Goal: Information Seeking & Learning: Learn about a topic

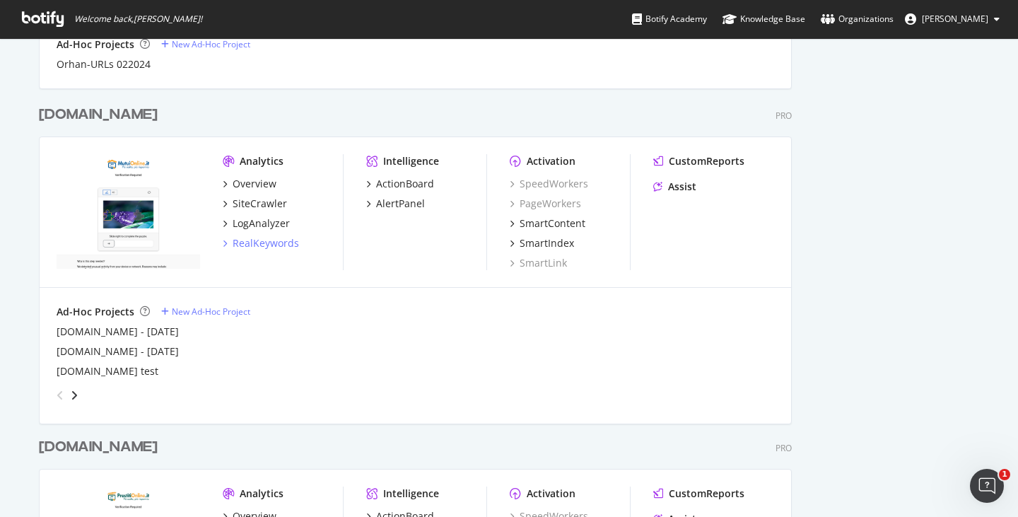
scroll to position [1060, 0]
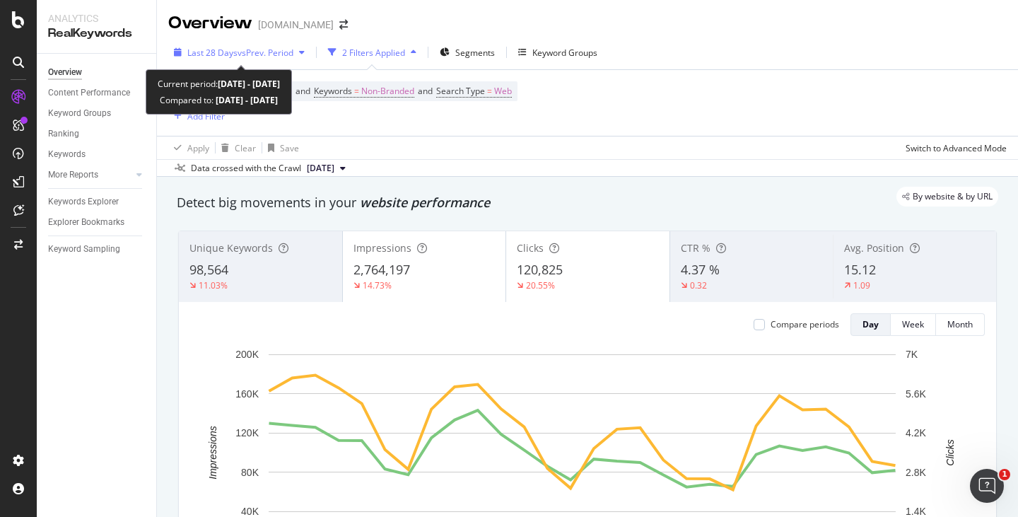
click at [219, 55] on span "Last 28 Days" at bounding box center [212, 53] width 50 height 12
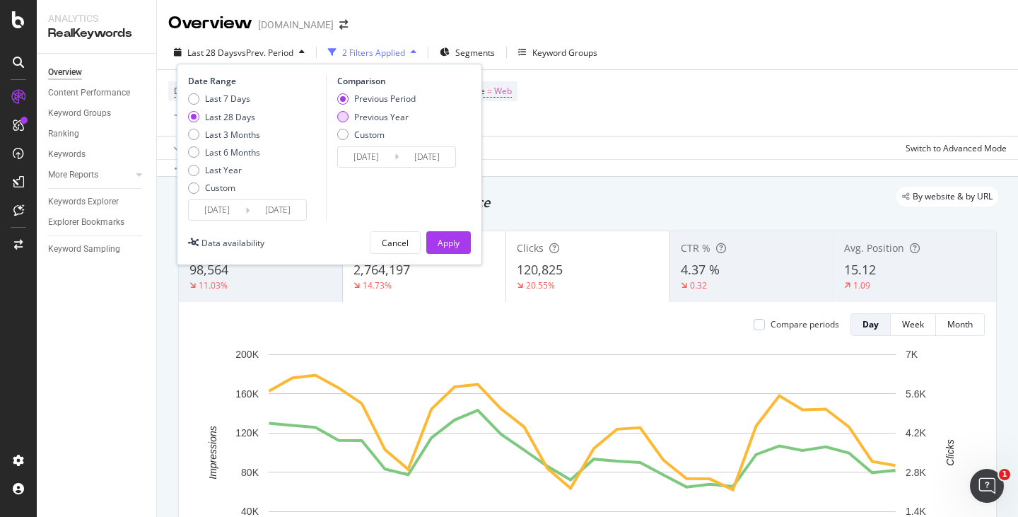
click at [365, 112] on div "Previous Year" at bounding box center [381, 117] width 54 height 12
type input "[DATE]"
click at [461, 245] on button "Apply" at bounding box center [448, 242] width 45 height 23
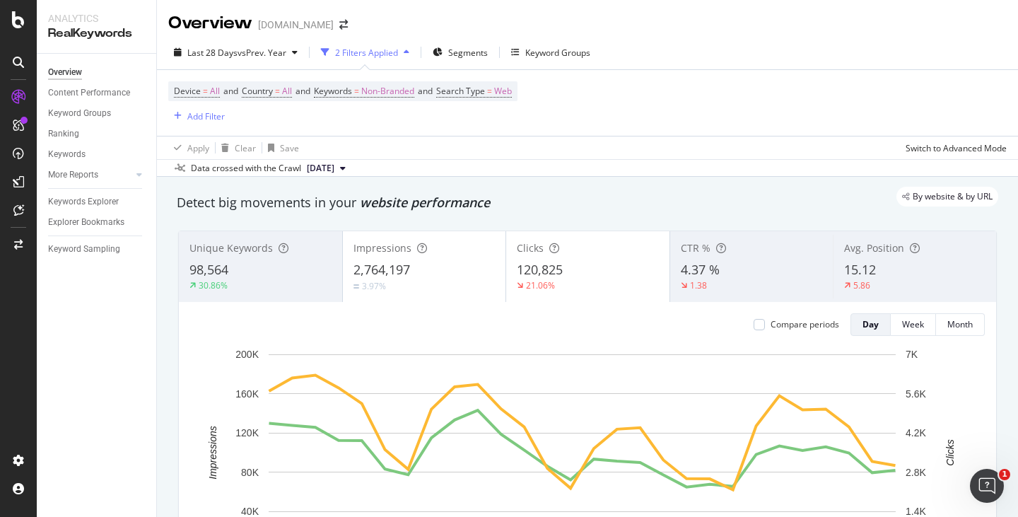
click at [318, 273] on div "98,564" at bounding box center [260, 270] width 142 height 18
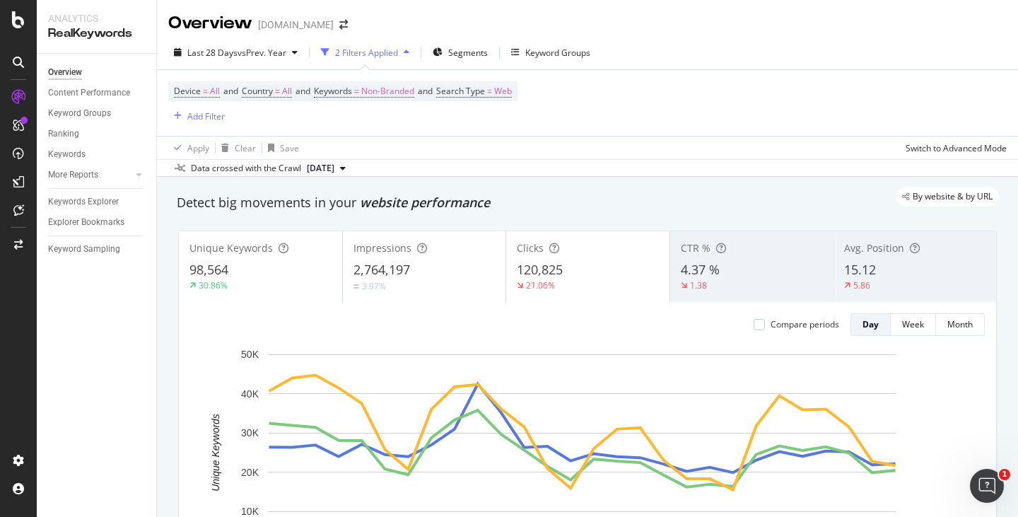
click at [533, 271] on span "120,825" at bounding box center [540, 269] width 46 height 17
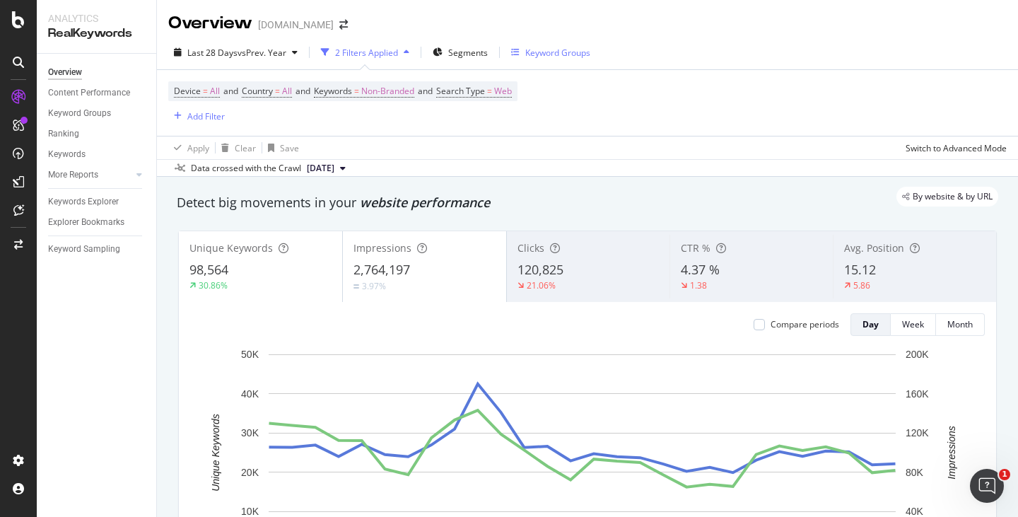
click at [556, 54] on div "Keyword Groups" at bounding box center [557, 53] width 65 height 12
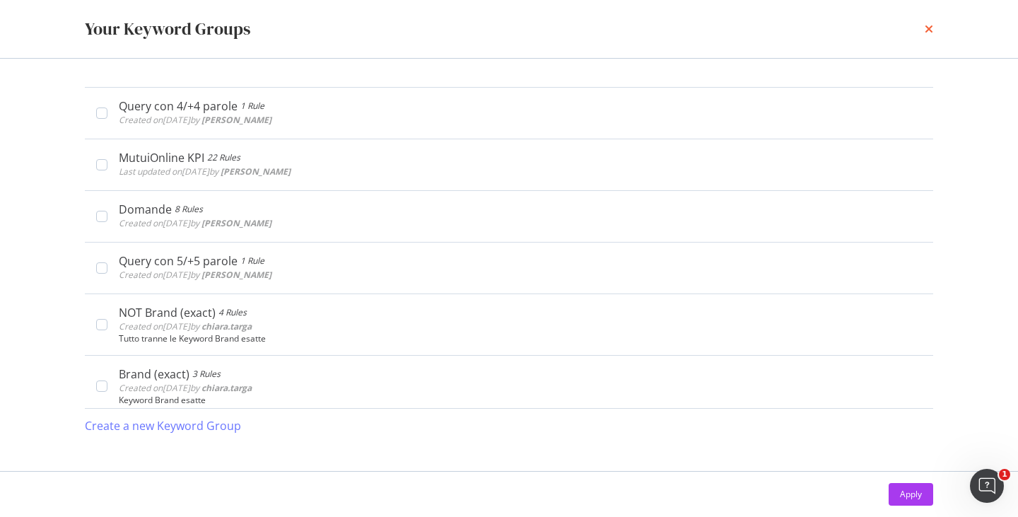
click at [928, 28] on icon "times" at bounding box center [928, 28] width 8 height 11
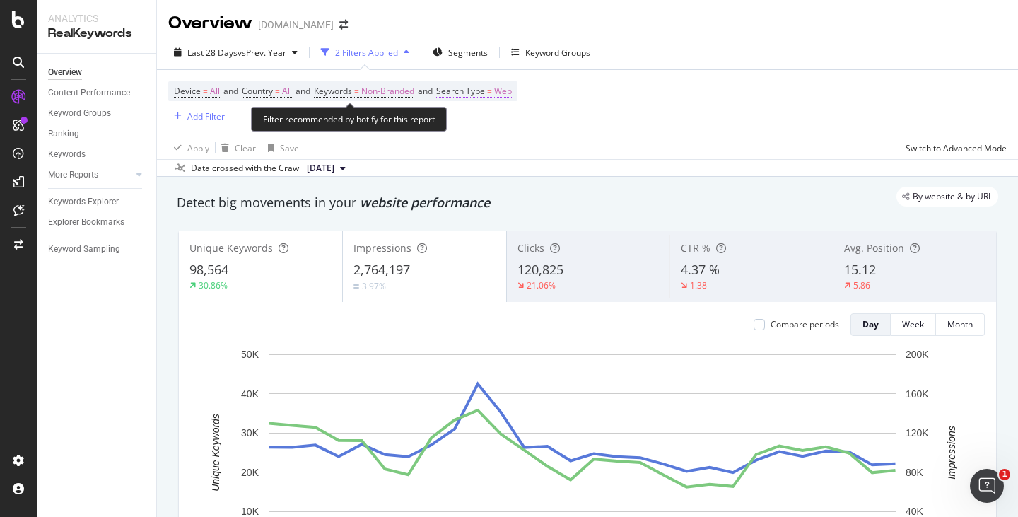
click at [482, 94] on span "Search Type" at bounding box center [460, 91] width 49 height 12
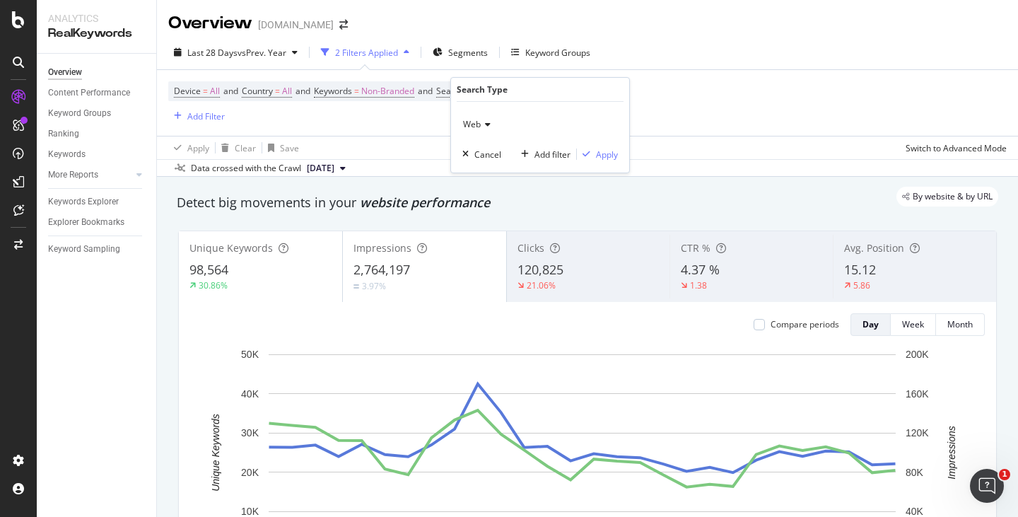
click at [804, 103] on div "Device = All and Country = All and Keywords = Non-Branded and Search Type = Web…" at bounding box center [587, 103] width 838 height 66
click at [188, 113] on div "Add Filter" at bounding box center [205, 116] width 37 height 12
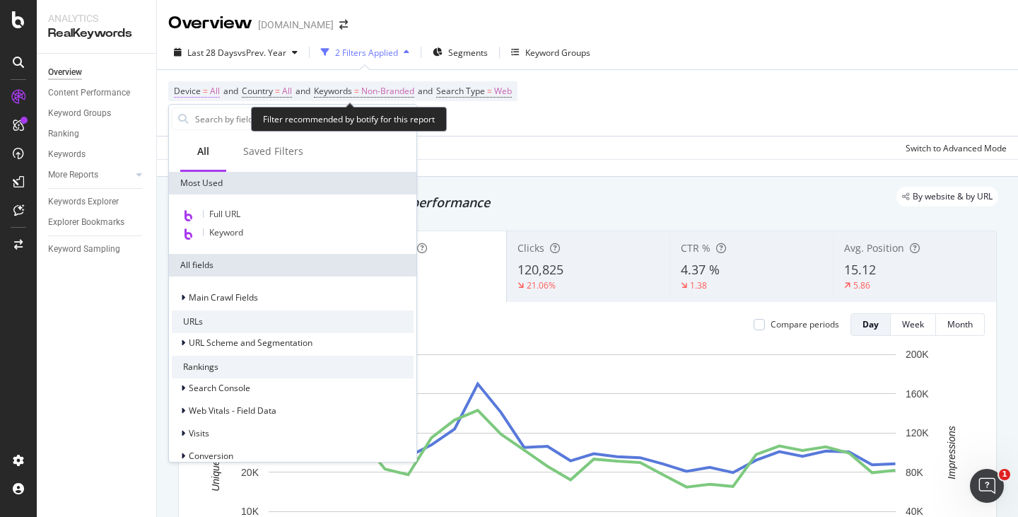
click at [197, 95] on span "Device" at bounding box center [187, 91] width 27 height 12
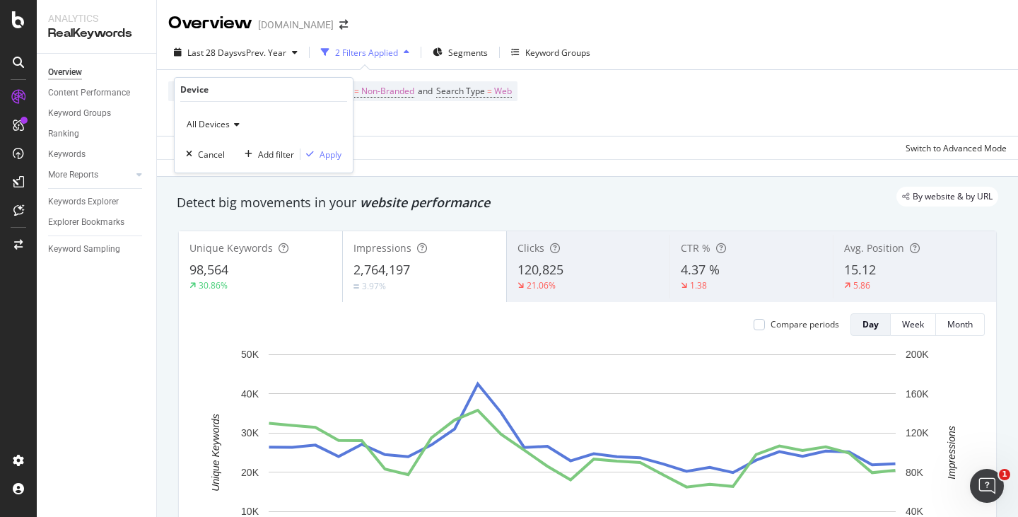
click at [215, 123] on span "All Devices" at bounding box center [208, 124] width 43 height 12
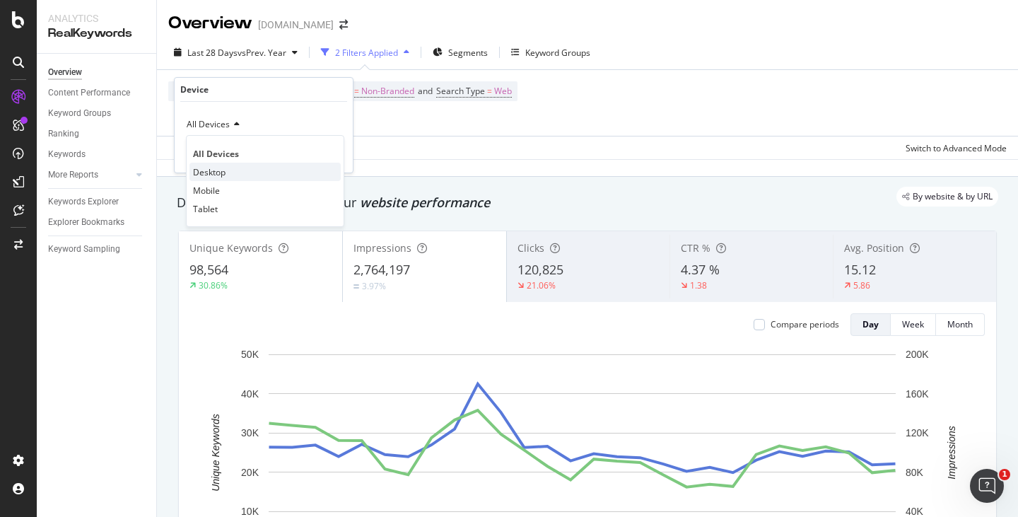
click at [221, 170] on span "Desktop" at bounding box center [209, 172] width 33 height 12
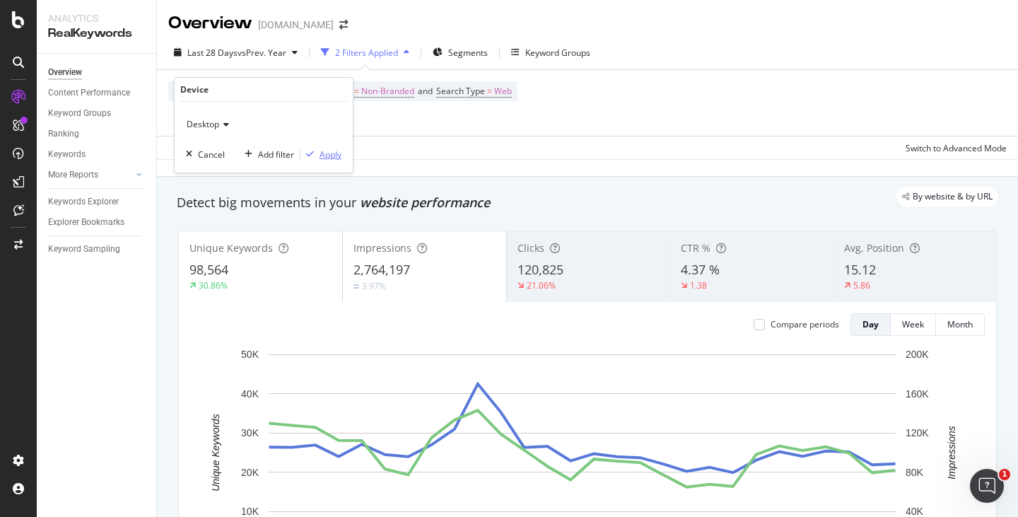
click at [324, 150] on div "Apply" at bounding box center [330, 154] width 22 height 12
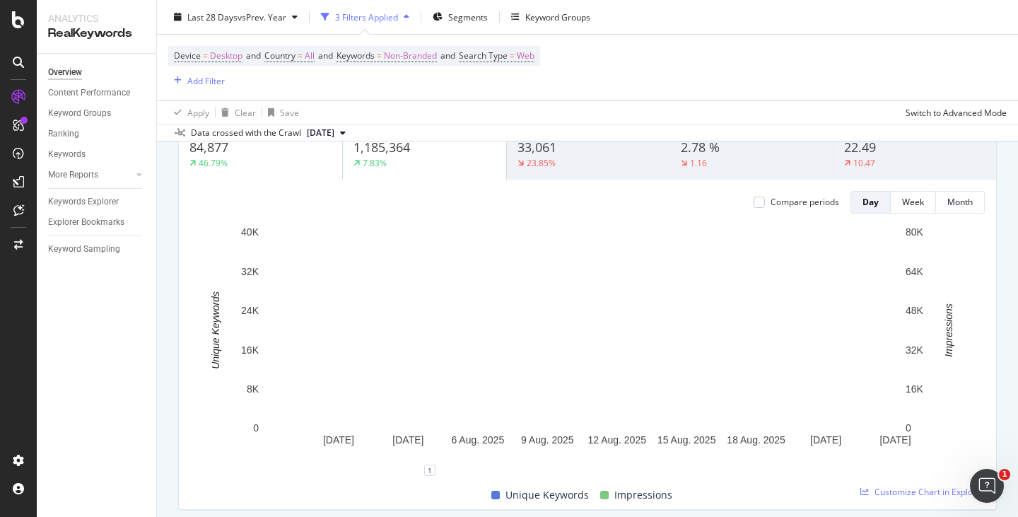
scroll to position [71, 0]
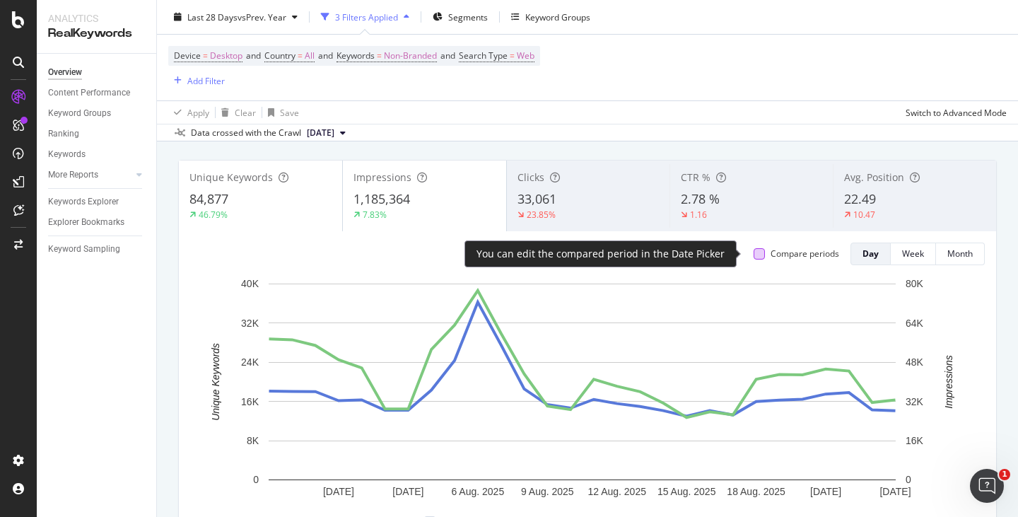
click at [753, 252] on div at bounding box center [758, 253] width 11 height 11
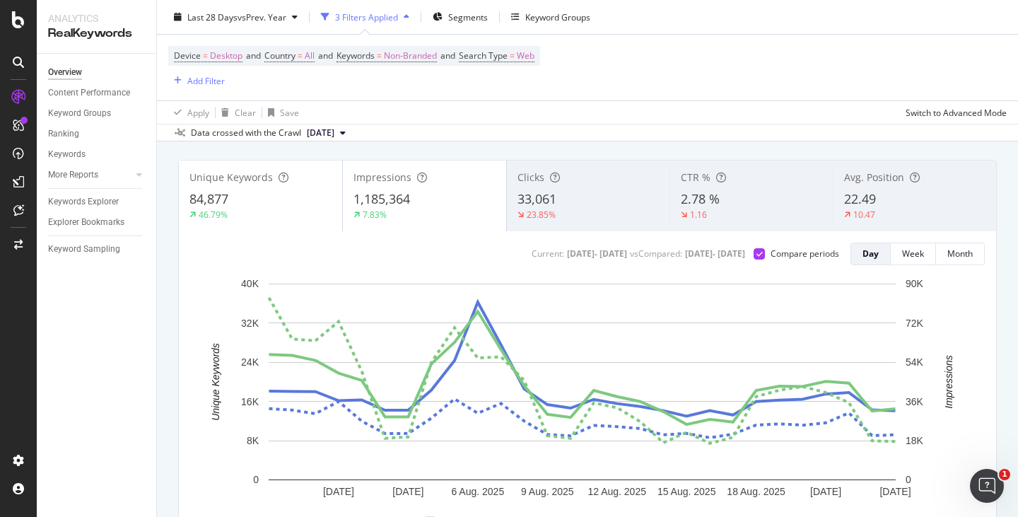
click at [892, 201] on div "22.49" at bounding box center [914, 199] width 141 height 18
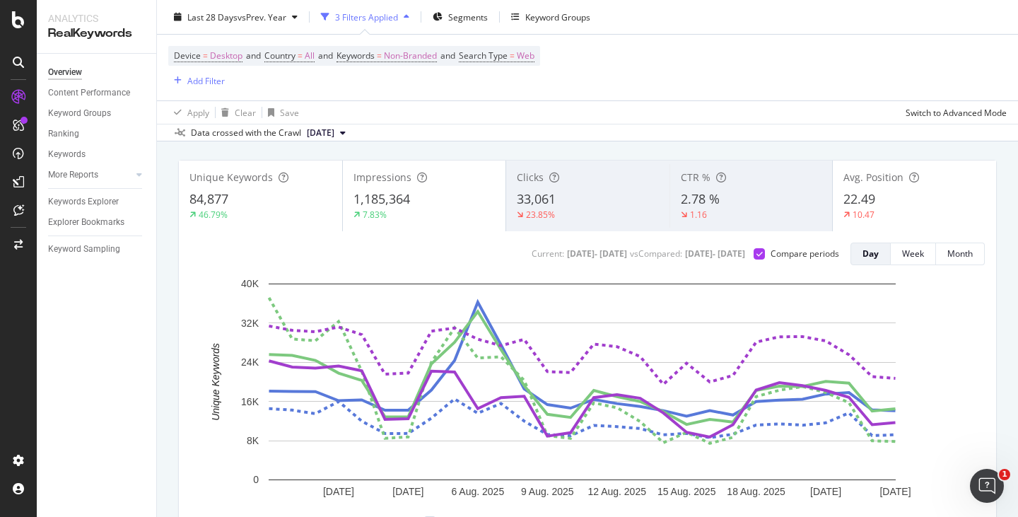
click at [396, 195] on span "1,185,364" at bounding box center [381, 198] width 57 height 17
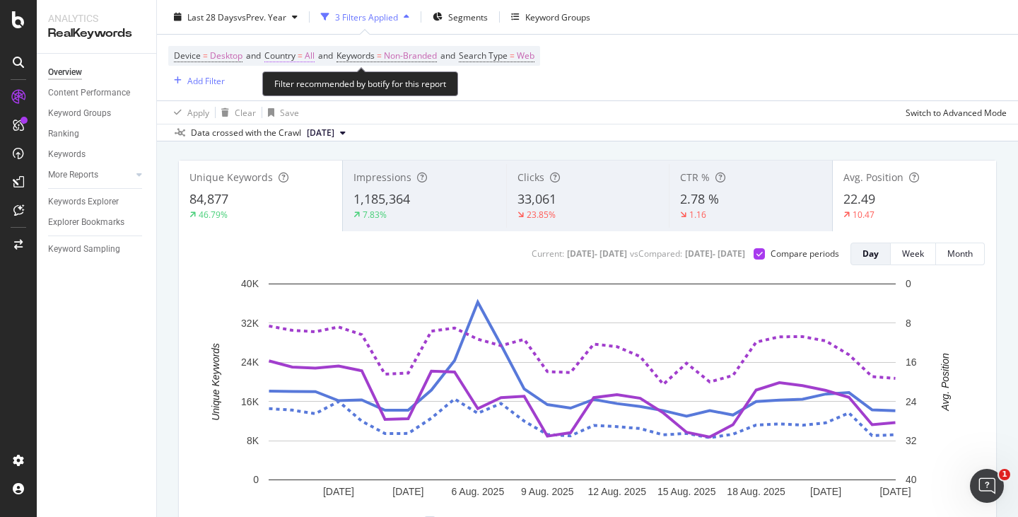
click at [300, 55] on span "Country = All" at bounding box center [289, 55] width 50 height 13
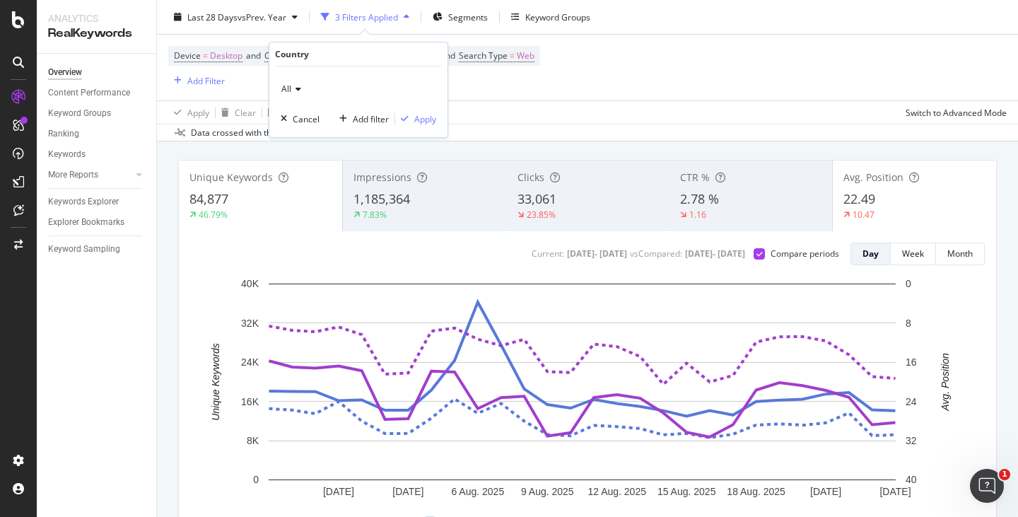
click at [295, 86] on icon at bounding box center [296, 89] width 10 height 8
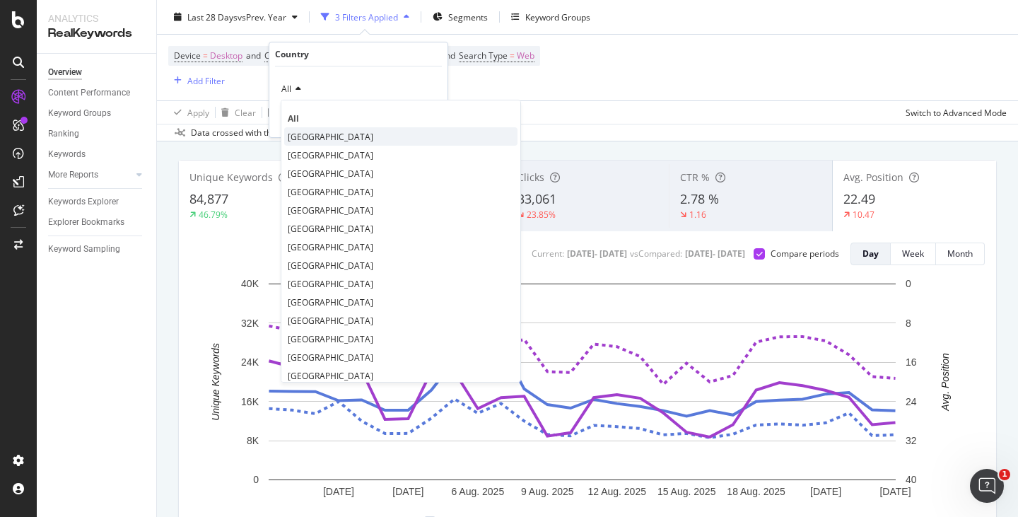
click at [316, 132] on div "[GEOGRAPHIC_DATA]" at bounding box center [400, 136] width 233 height 18
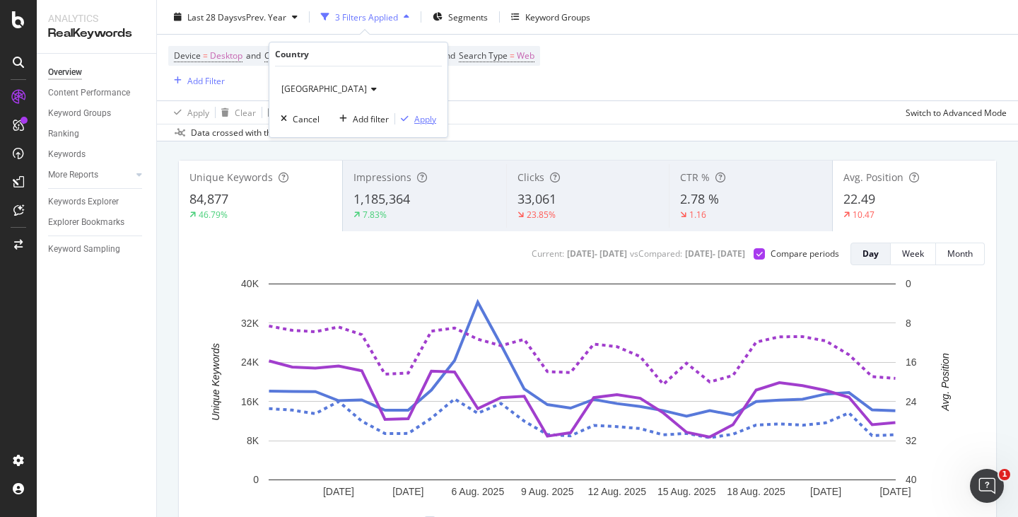
click at [426, 120] on div "Apply" at bounding box center [425, 119] width 22 height 12
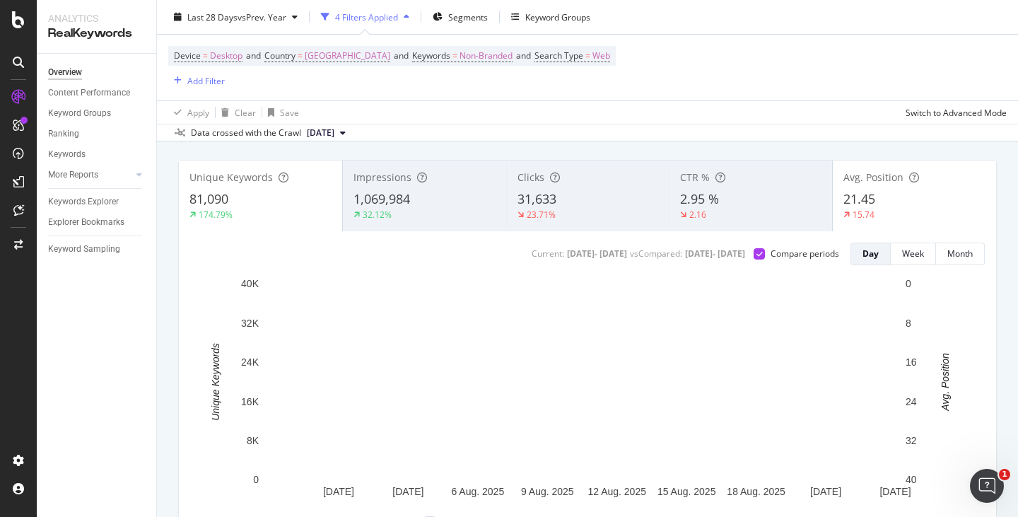
scroll to position [141, 0]
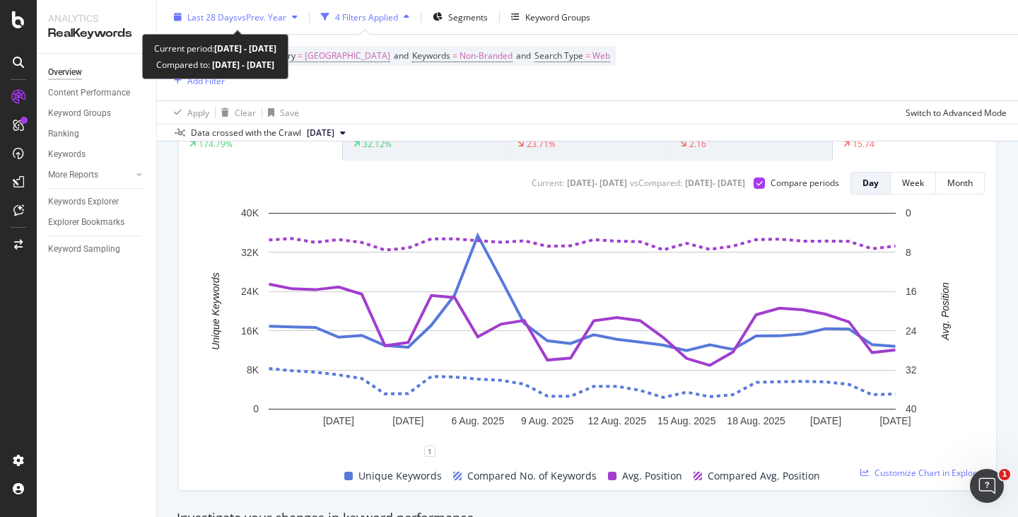
click at [276, 23] on span "vs Prev. Year" at bounding box center [261, 17] width 49 height 12
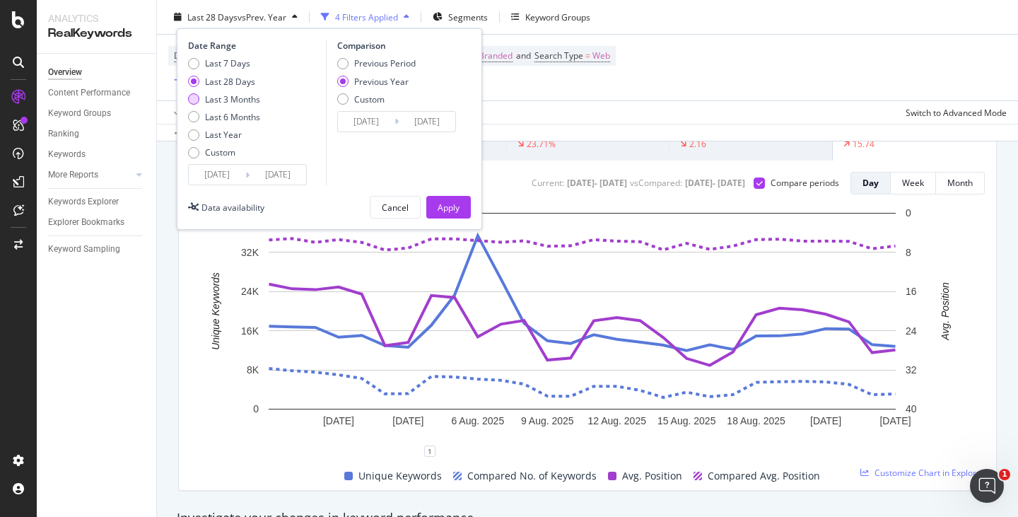
click at [233, 93] on div "Last 3 Months" at bounding box center [232, 99] width 55 height 12
type input "2025/05/25"
type input "2024/05/26"
click at [433, 208] on button "Apply" at bounding box center [448, 207] width 45 height 23
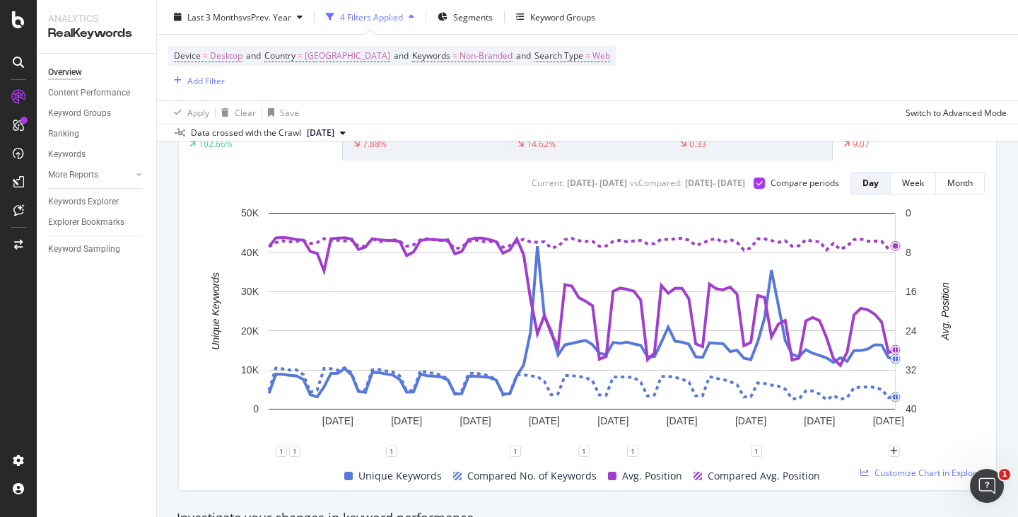
click at [892, 274] on rect "A chart." at bounding box center [582, 311] width 627 height 196
click at [960, 240] on rect "A chart." at bounding box center [582, 328] width 784 height 245
click at [847, 102] on div "Apply Clear Save Switch to Advanced Mode" at bounding box center [587, 111] width 861 height 23
click at [838, 83] on div "Device = Desktop and Country = Italy and Keywords = Non-Branded and Search Type…" at bounding box center [587, 68] width 838 height 66
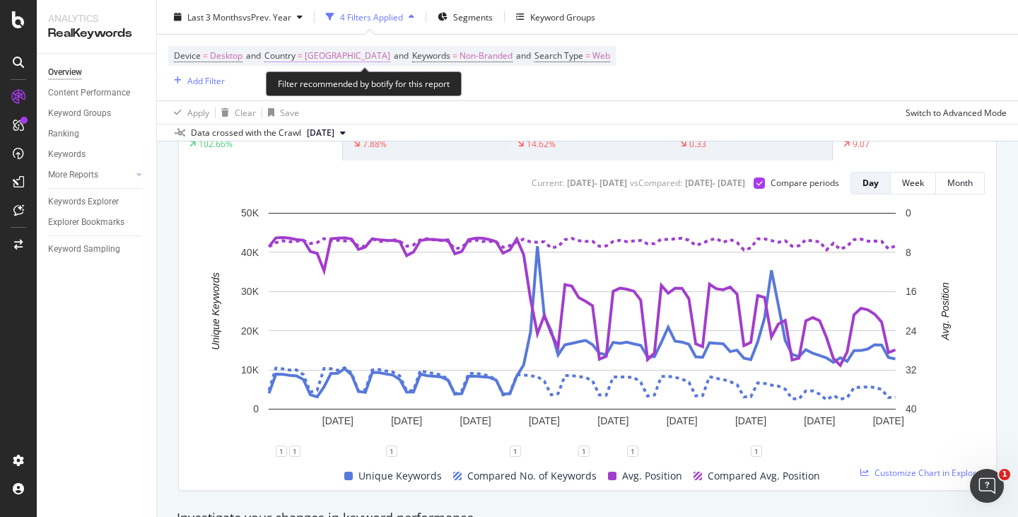
click at [284, 53] on span "Country" at bounding box center [279, 55] width 31 height 12
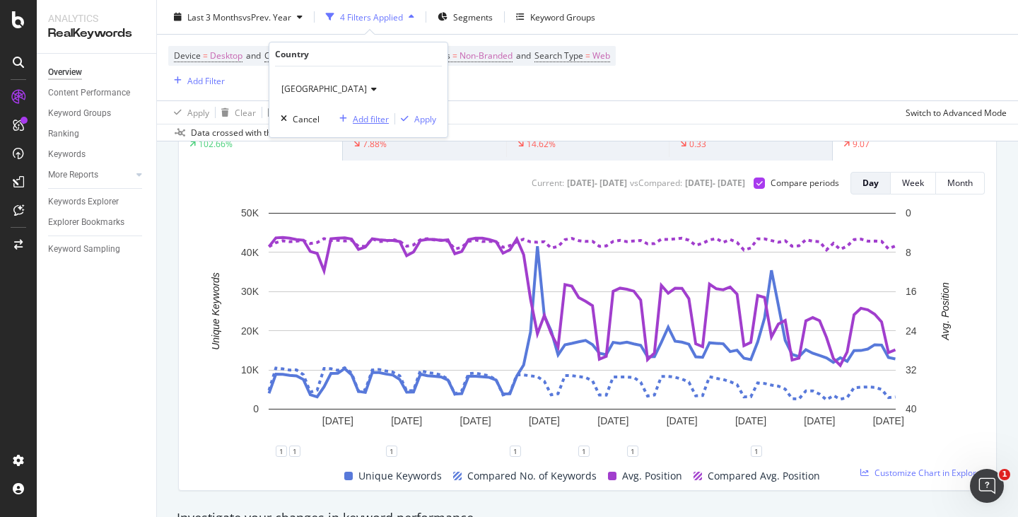
click at [360, 114] on div "Add filter" at bounding box center [371, 119] width 36 height 12
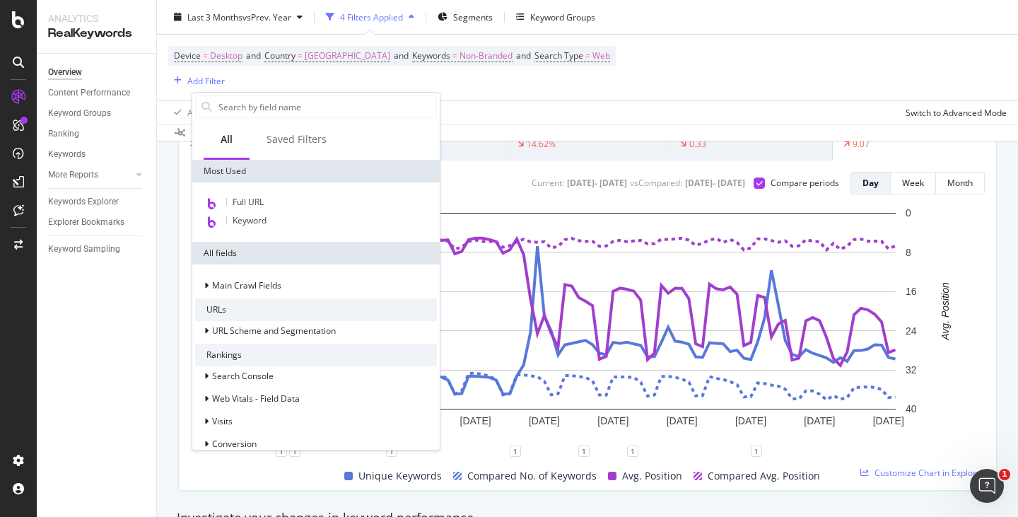
click at [484, 112] on div "Apply Clear Save Switch to Advanced Mode" at bounding box center [587, 111] width 861 height 23
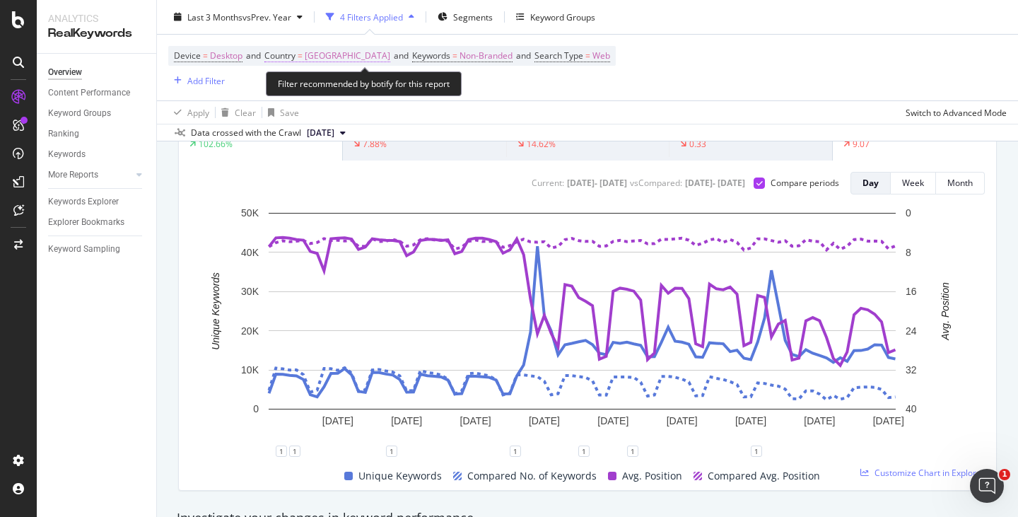
click at [284, 55] on span "Country" at bounding box center [279, 55] width 31 height 12
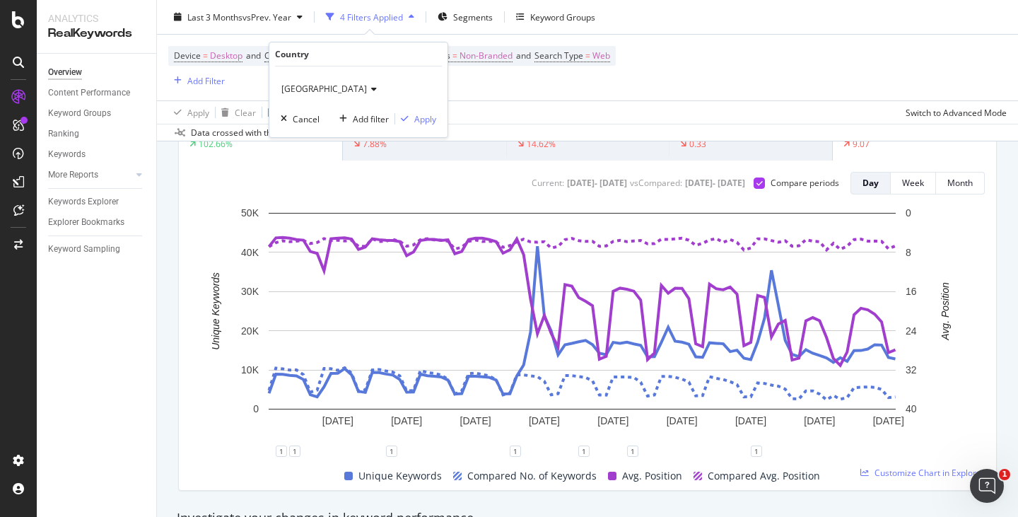
click at [484, 91] on div "Device = Desktop and Country = Italy and Keywords = Non-Branded and Search Type…" at bounding box center [587, 68] width 838 height 66
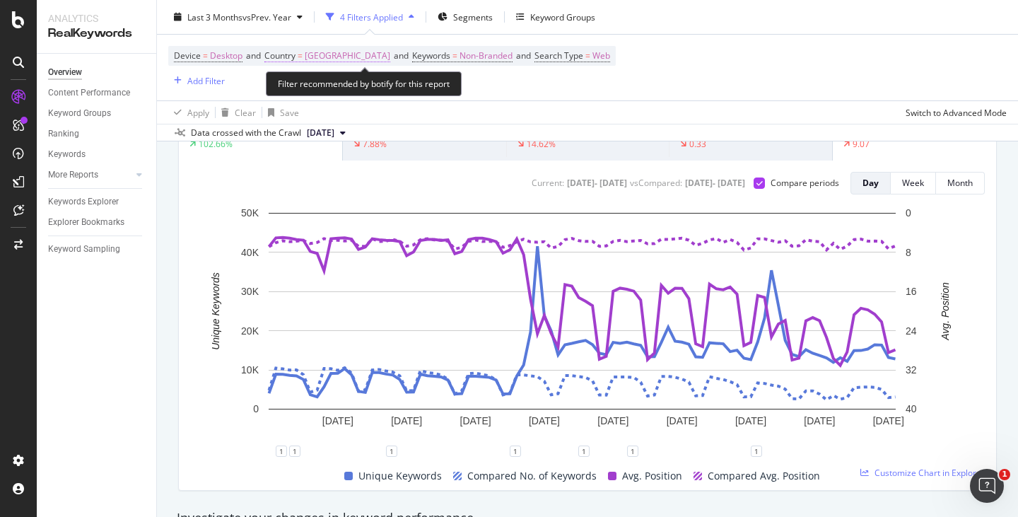
click at [301, 53] on span "Country = Italy" at bounding box center [327, 55] width 126 height 13
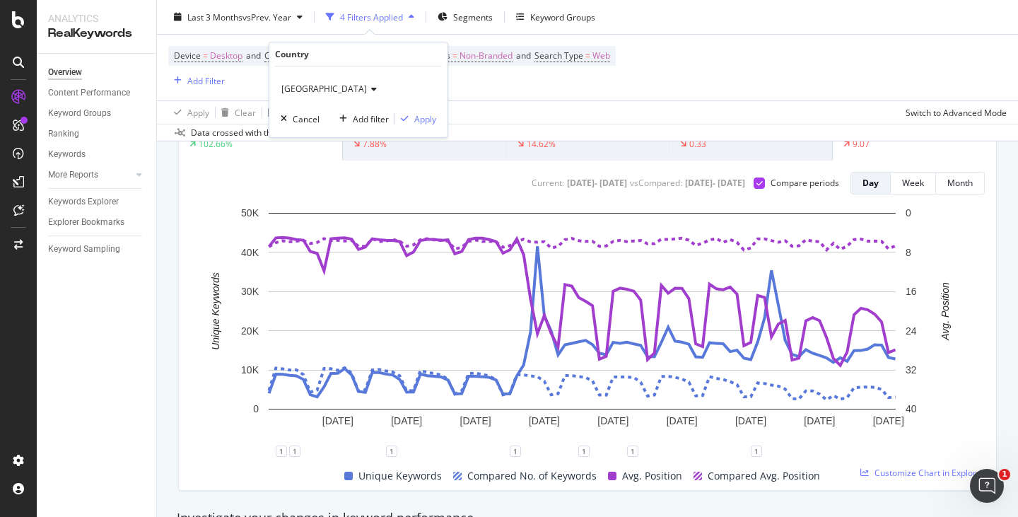
click at [367, 87] on icon at bounding box center [372, 89] width 10 height 8
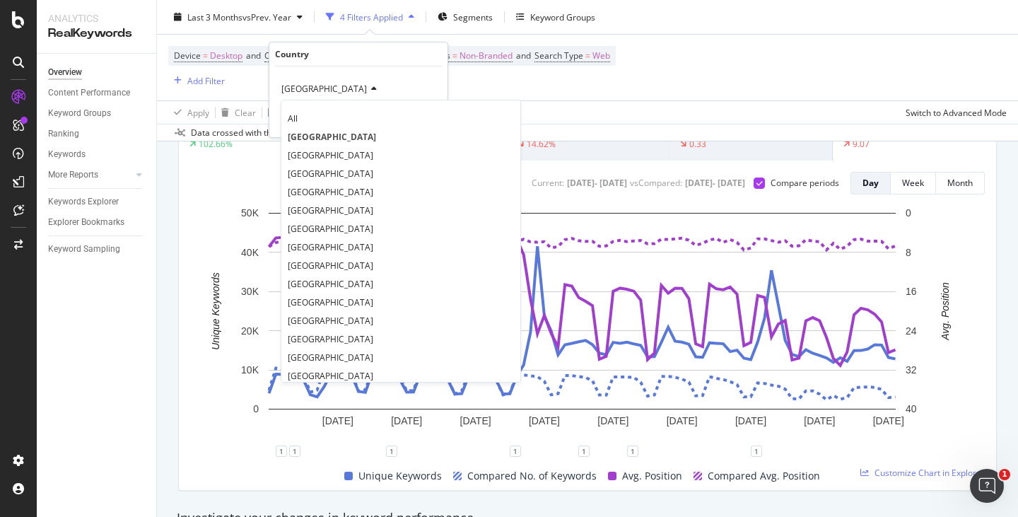
click at [367, 87] on icon at bounding box center [372, 89] width 10 height 8
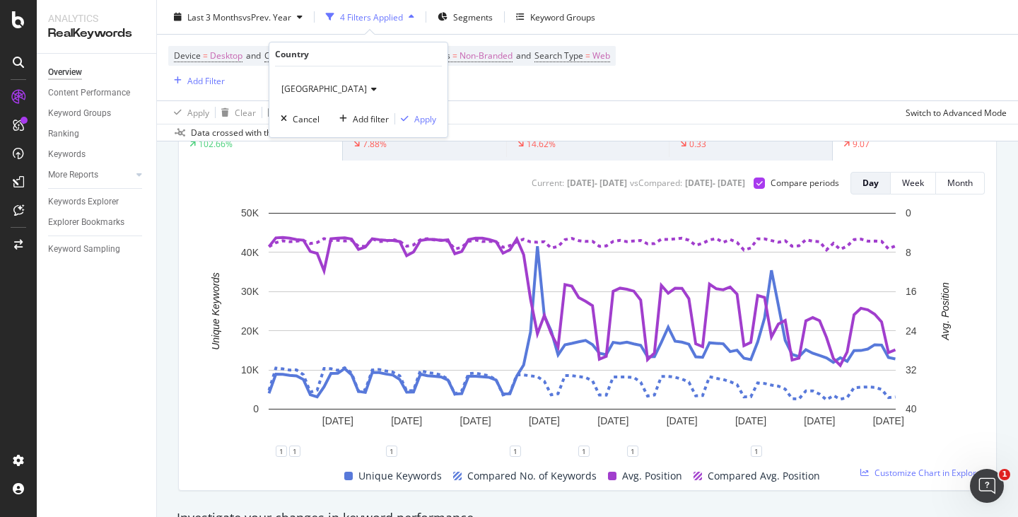
click at [392, 117] on div "Add filter Apply" at bounding box center [385, 119] width 102 height 14
click at [380, 118] on div "Add filter" at bounding box center [371, 119] width 36 height 12
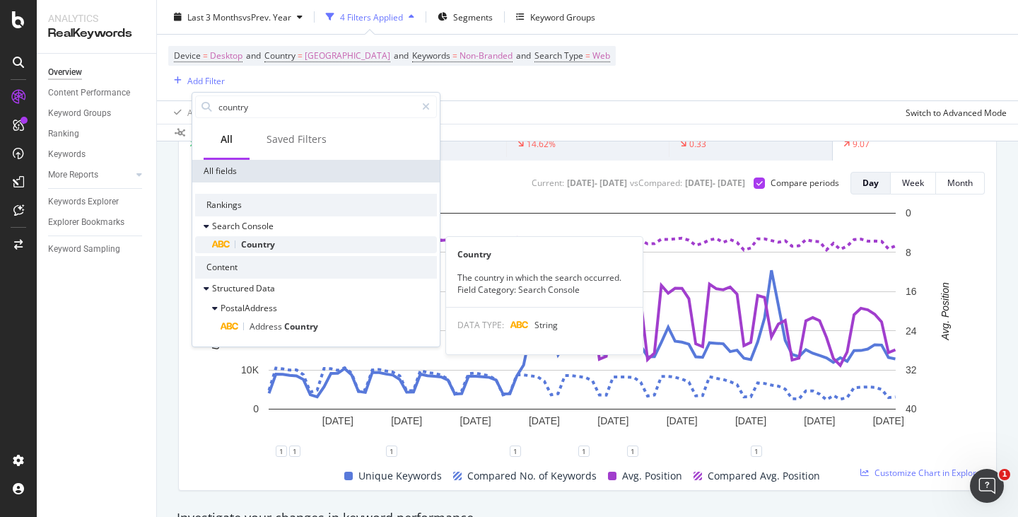
type input "country"
click at [271, 240] on span "Country" at bounding box center [258, 244] width 34 height 12
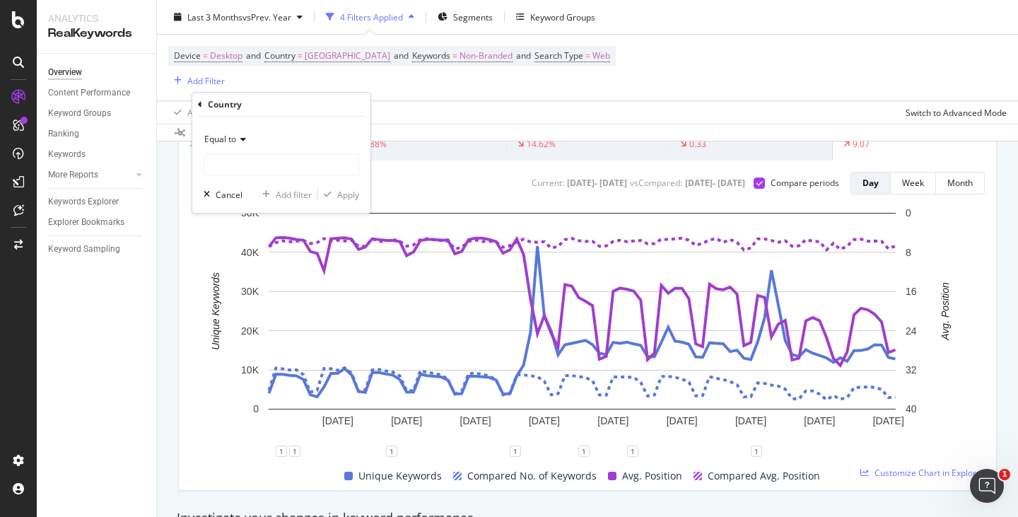
click at [228, 139] on span "Equal to" at bounding box center [220, 139] width 32 height 12
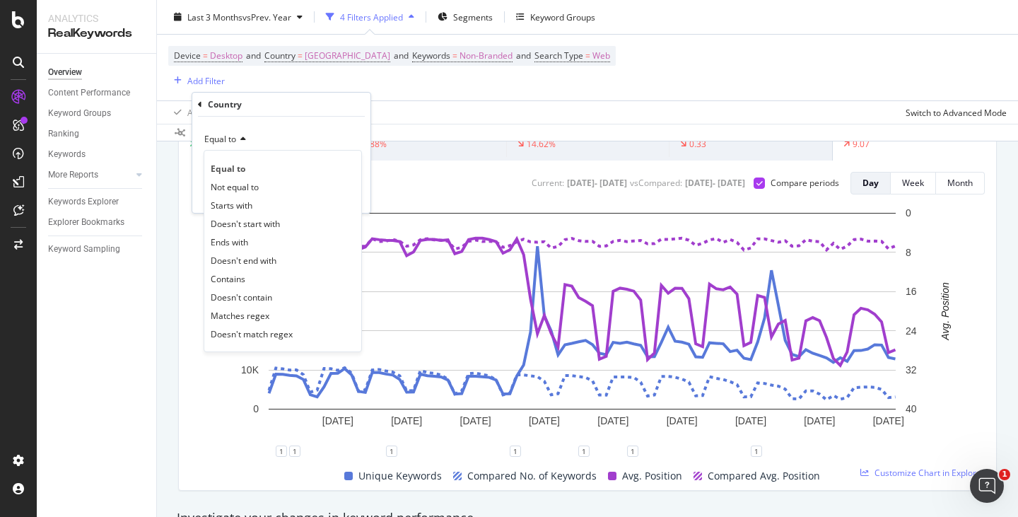
scroll to position [595, 0]
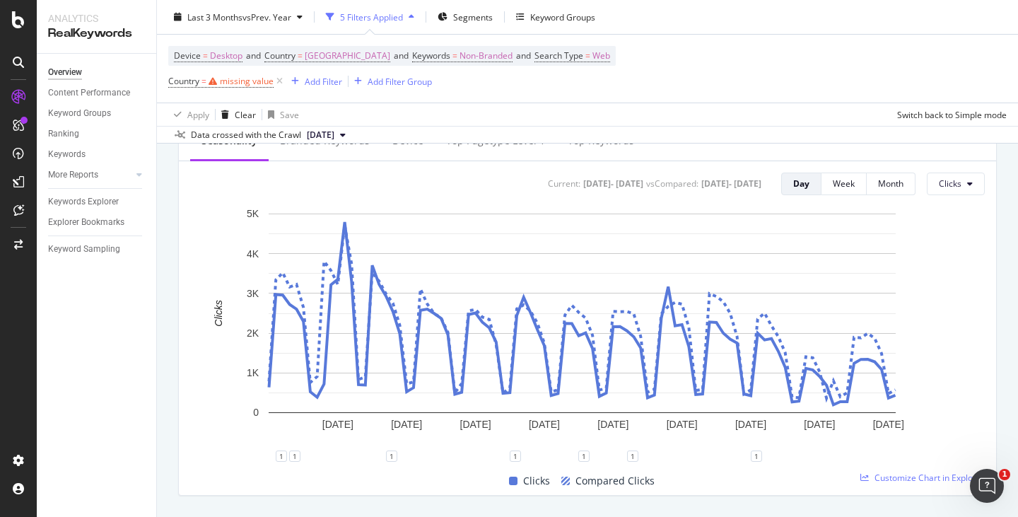
click at [798, 211] on rect "A chart." at bounding box center [582, 330] width 784 height 249
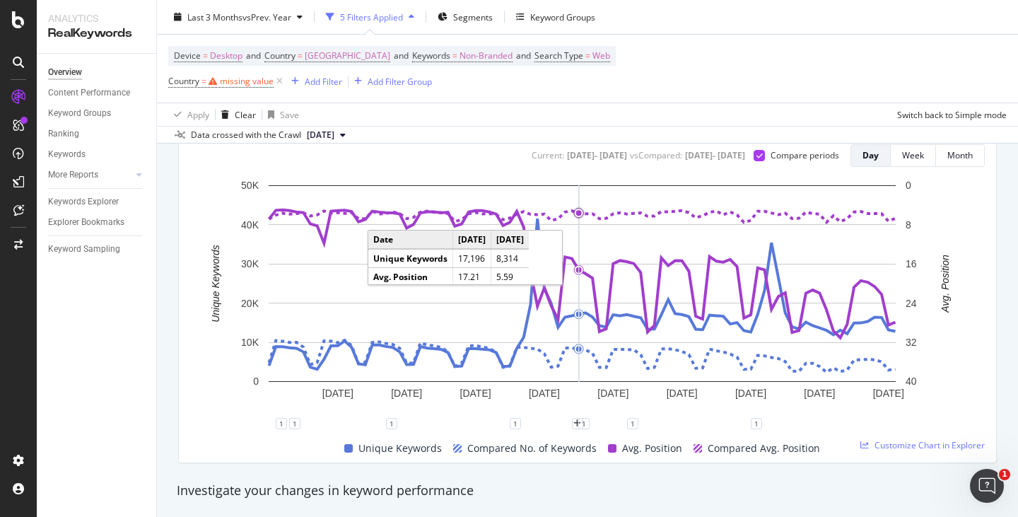
scroll to position [0, 0]
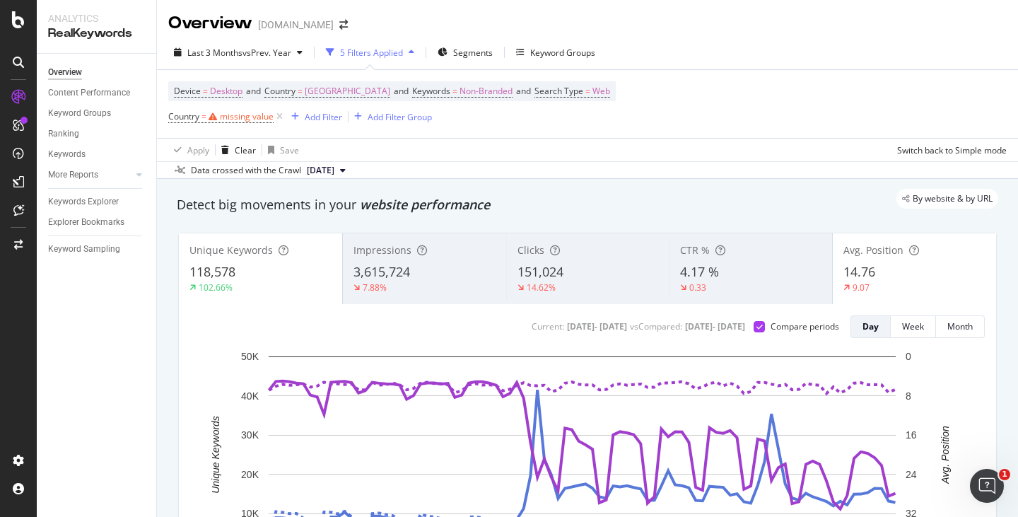
click at [558, 276] on span "151,024" at bounding box center [540, 271] width 46 height 17
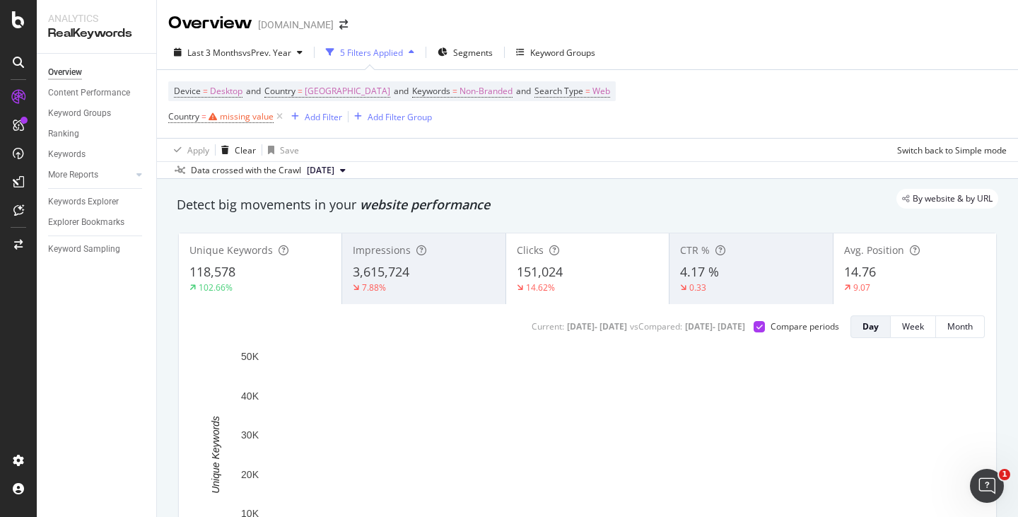
scroll to position [71, 0]
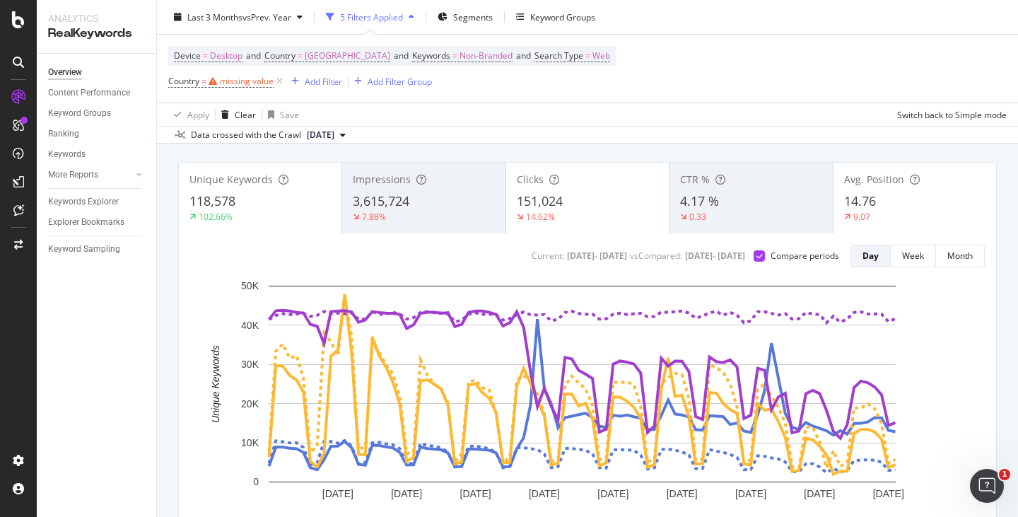
click at [270, 202] on div "118,578" at bounding box center [259, 201] width 141 height 18
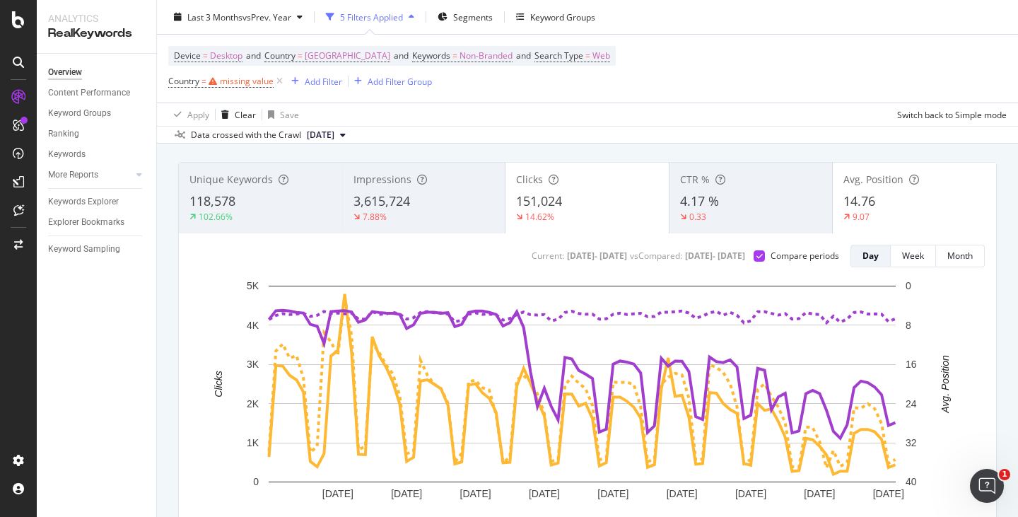
click at [890, 209] on div "14.76" at bounding box center [914, 201] width 142 height 18
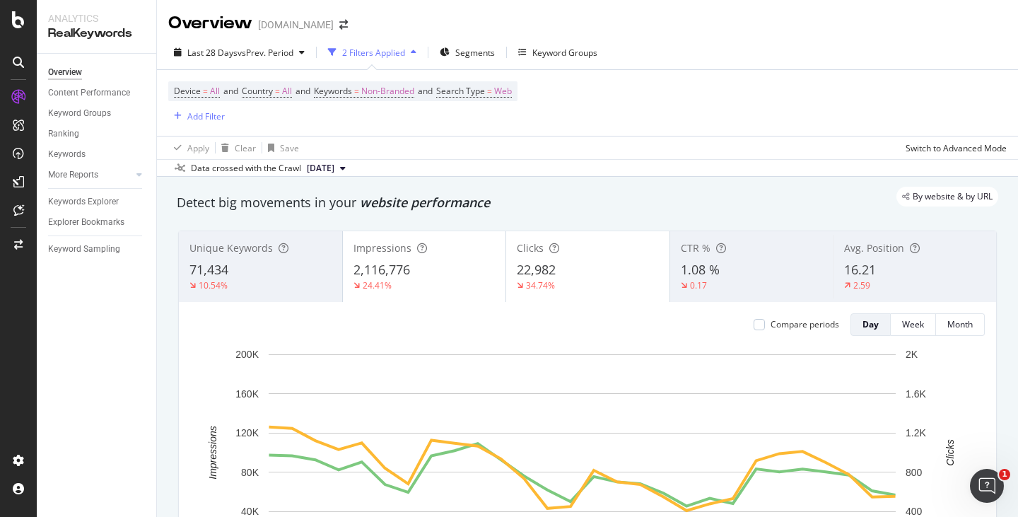
click at [235, 262] on div "71,434" at bounding box center [260, 270] width 142 height 18
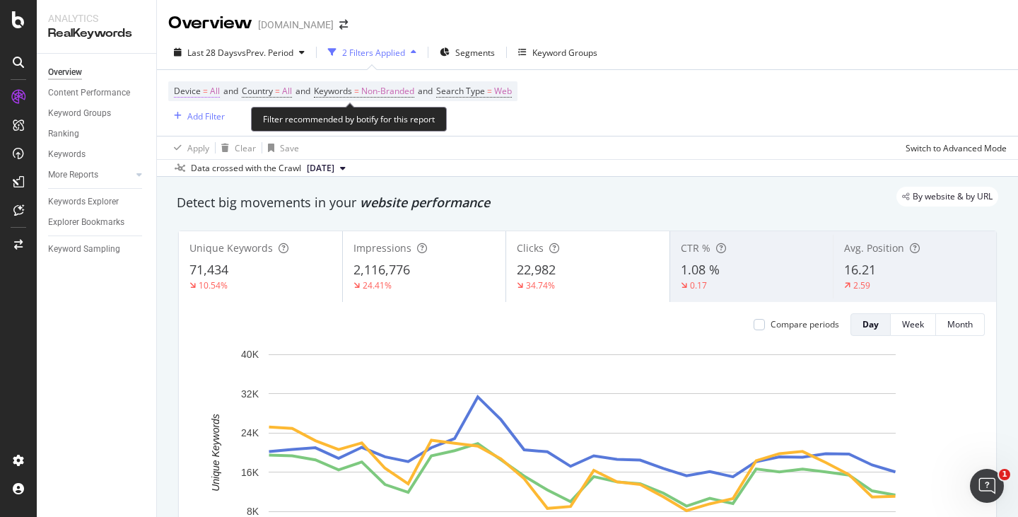
click at [194, 89] on span "Device" at bounding box center [187, 91] width 27 height 12
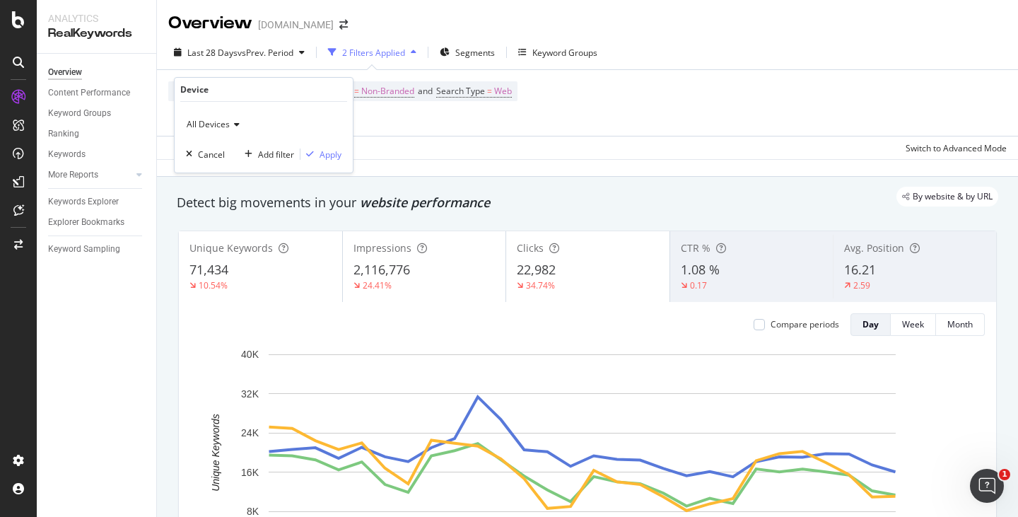
click at [212, 129] on span "All Devices" at bounding box center [208, 124] width 43 height 12
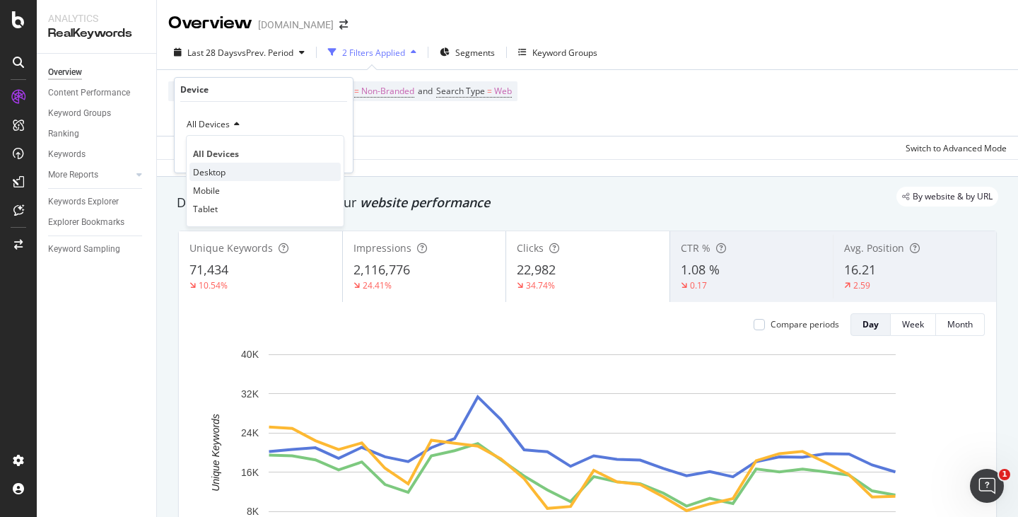
click at [222, 168] on span "Desktop" at bounding box center [209, 172] width 33 height 12
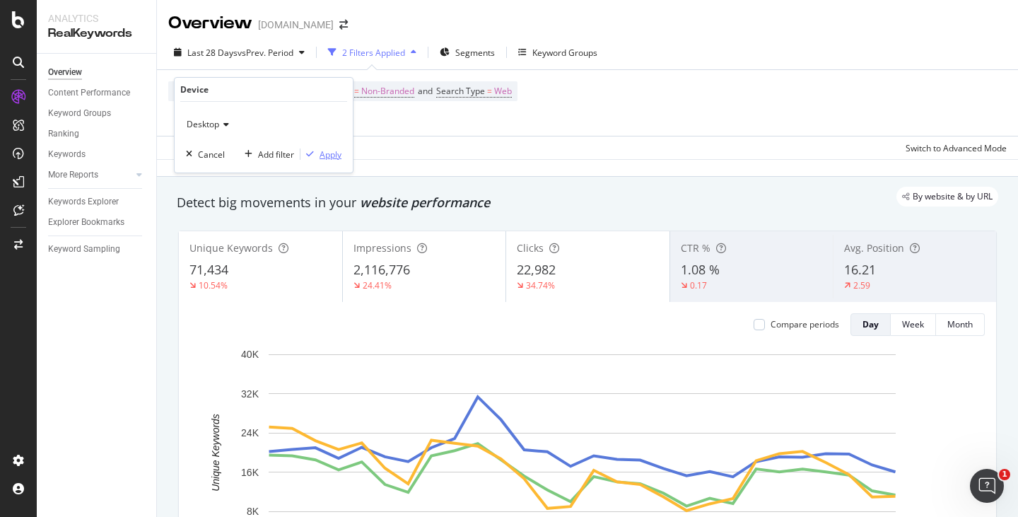
click at [334, 158] on div "Apply" at bounding box center [330, 154] width 22 height 12
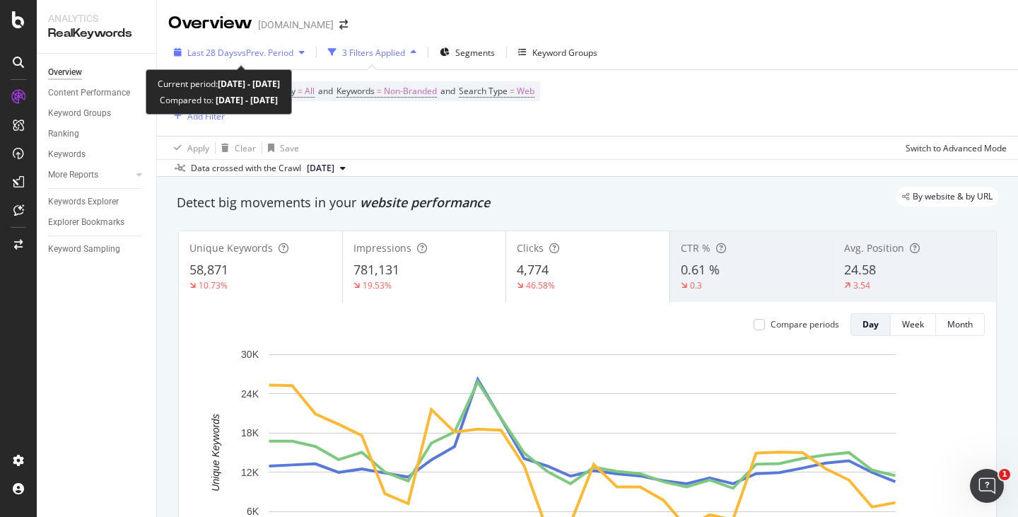
click at [242, 44] on div "Last 28 Days vs Prev. Period" at bounding box center [239, 52] width 142 height 21
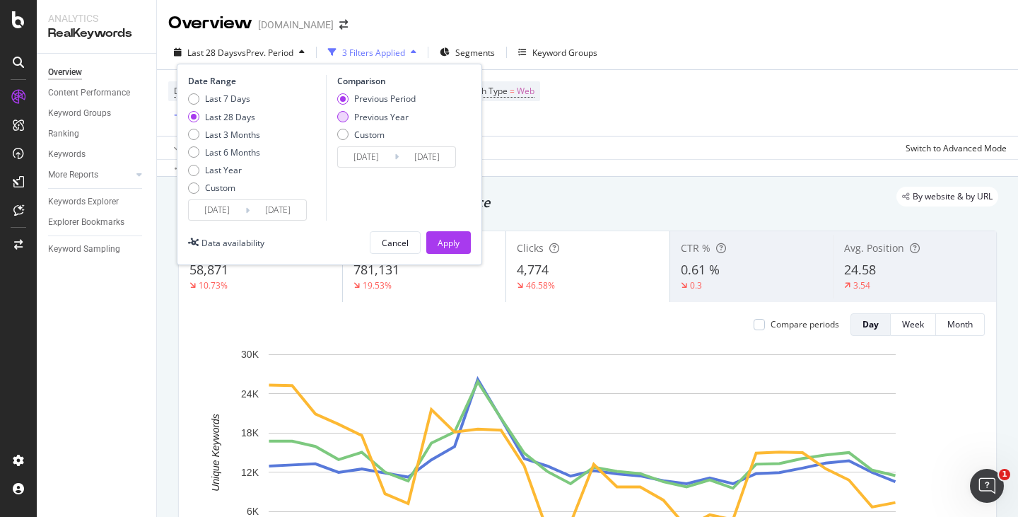
click at [385, 116] on div "Previous Year" at bounding box center [381, 117] width 54 height 12
type input "[DATE]"
click at [458, 238] on div "Apply" at bounding box center [448, 243] width 22 height 12
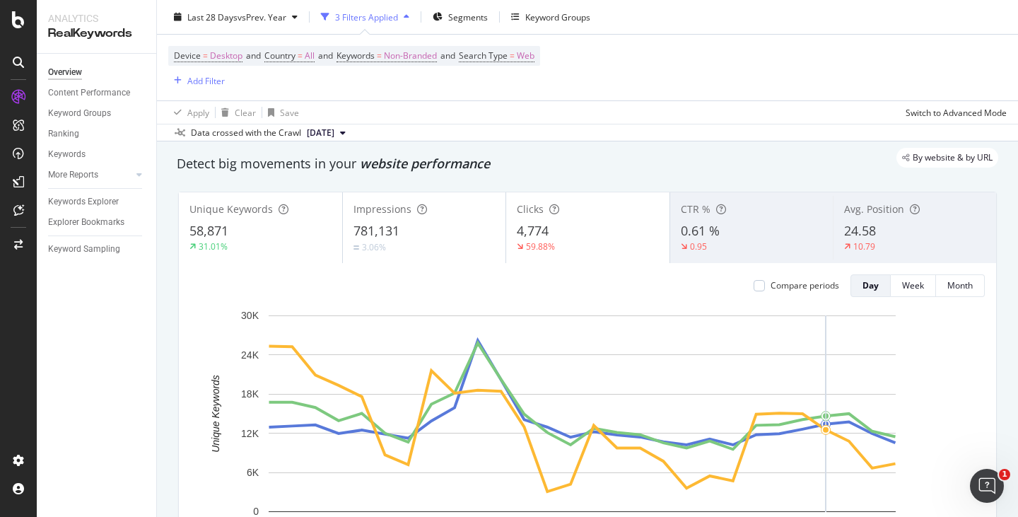
scroll to position [71, 0]
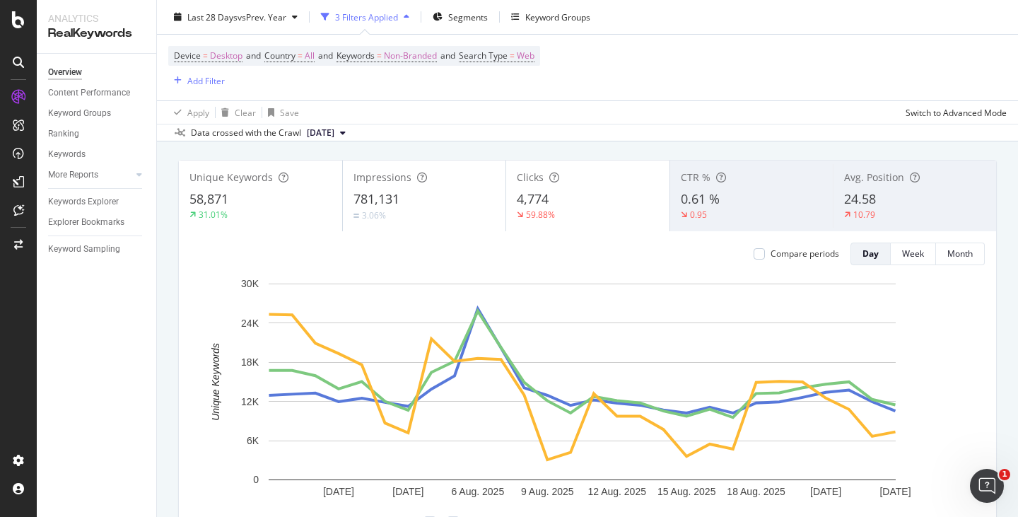
click at [608, 191] on div "4,774" at bounding box center [588, 199] width 142 height 18
